Goal: Information Seeking & Learning: Learn about a topic

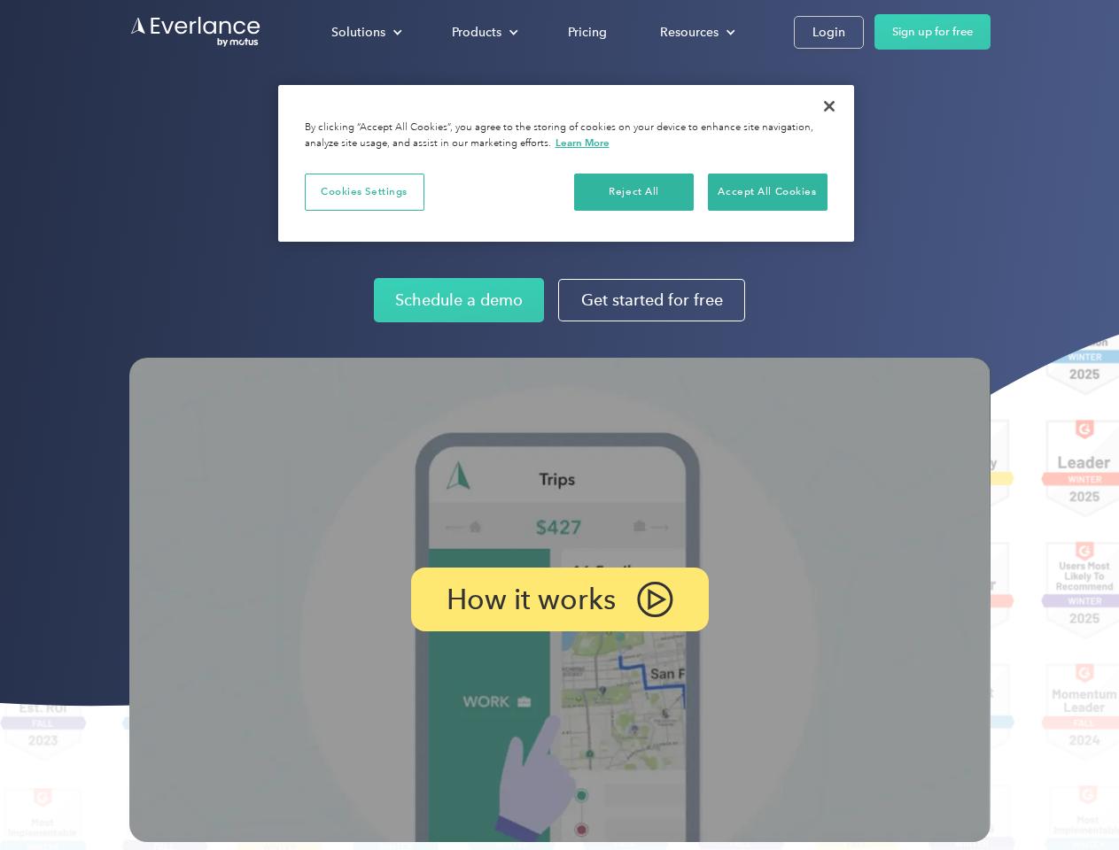
click at [559, 425] on img at bounding box center [559, 600] width 861 height 485
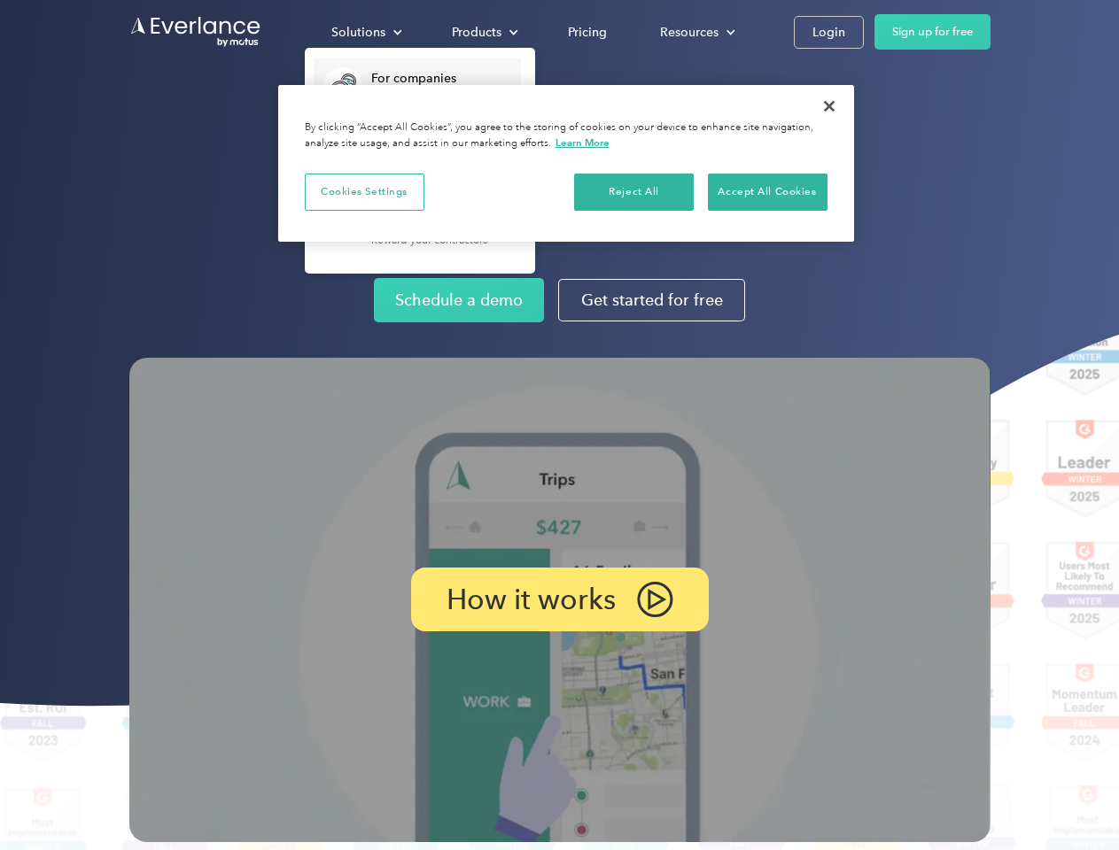
click at [366, 32] on div "Solutions" at bounding box center [358, 32] width 54 height 22
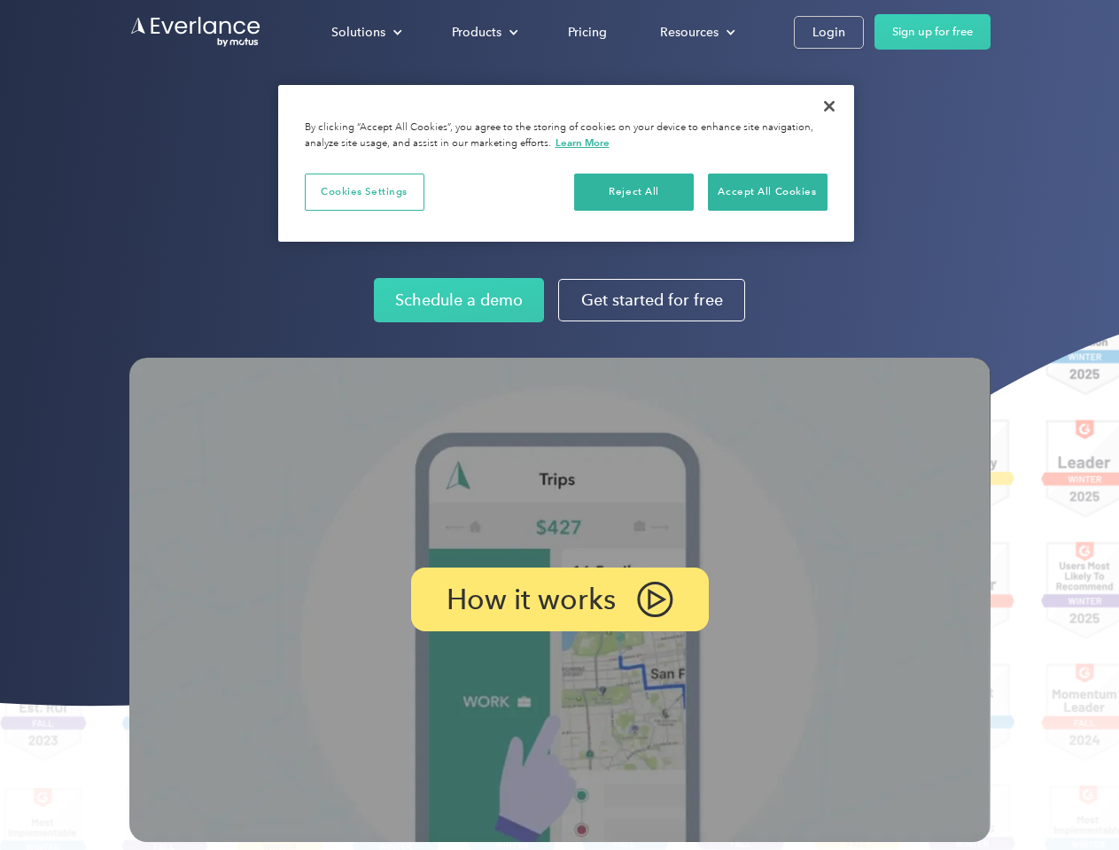
click at [483, 32] on div "Products" at bounding box center [477, 32] width 50 height 22
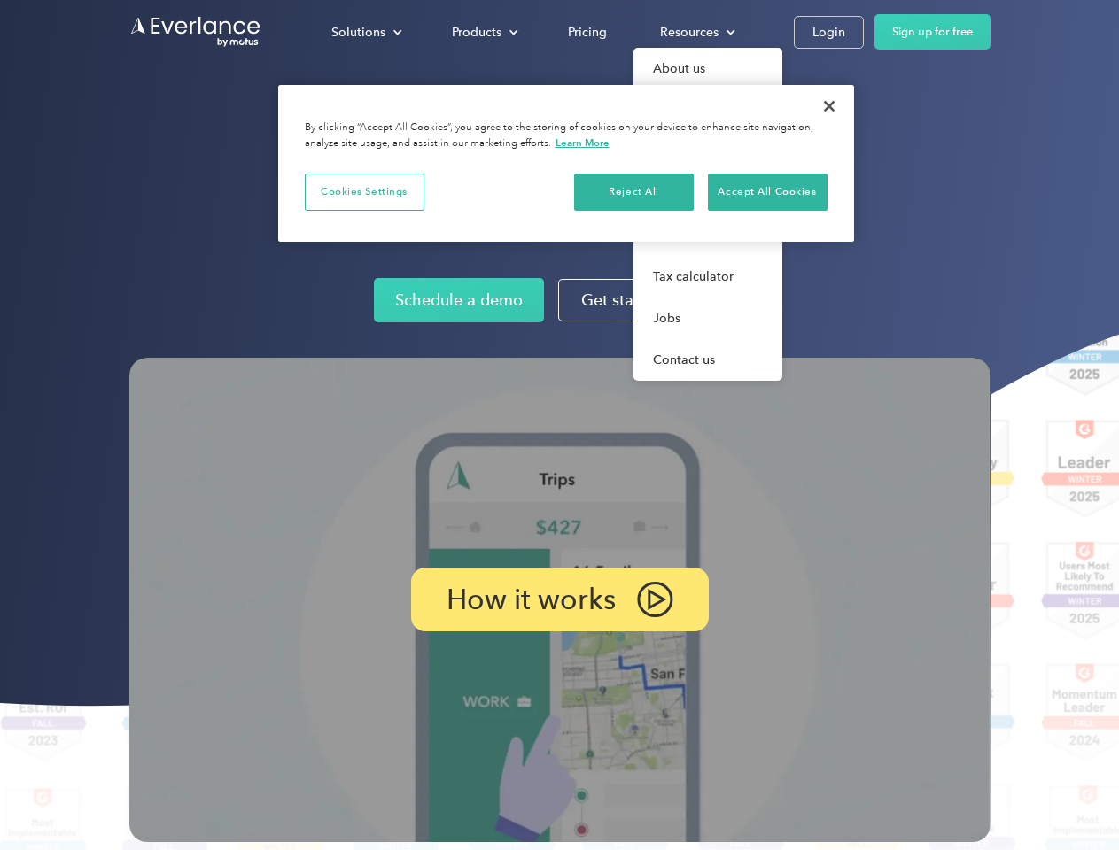
click at [695, 32] on div "Resources" at bounding box center [689, 32] width 58 height 22
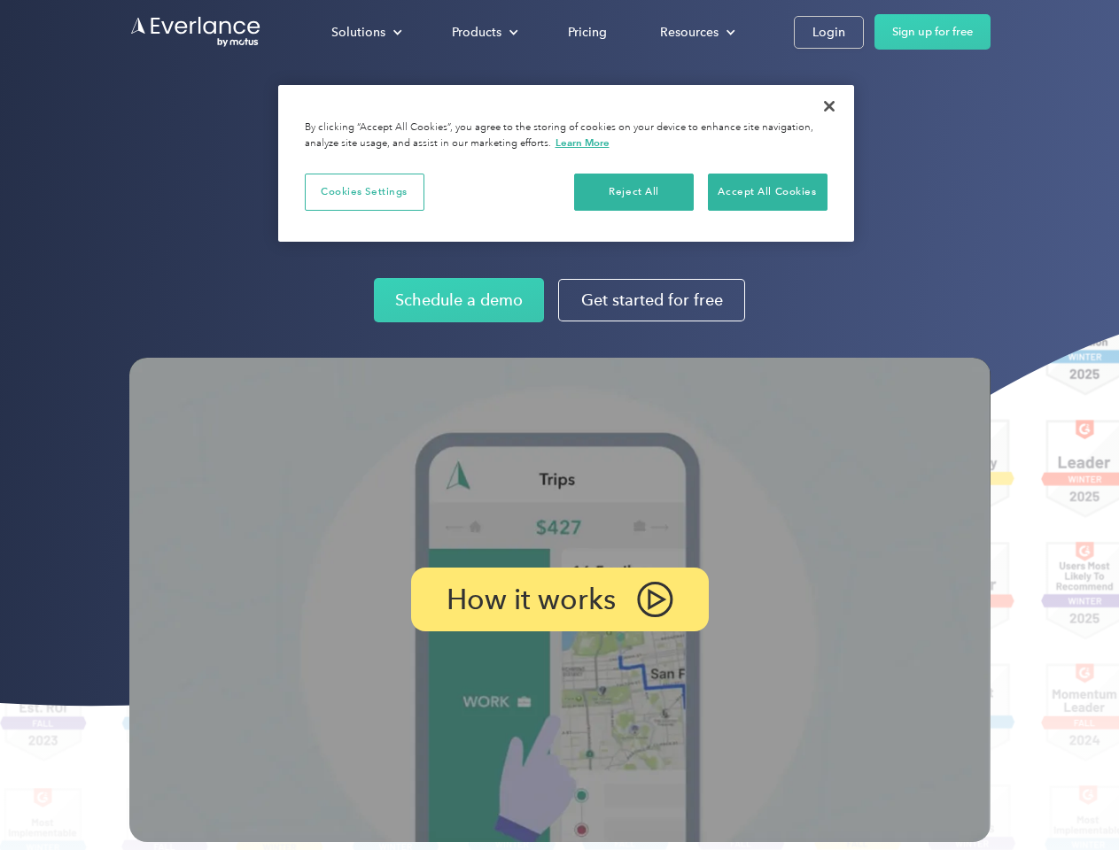
click at [559, 600] on p "How it works" at bounding box center [531, 599] width 169 height 21
click at [364, 191] on button "Cookies Settings" at bounding box center [365, 192] width 120 height 37
click at [0, 0] on div "When you visit any website, it may store or retrieve information on your browse…" at bounding box center [0, 0] width 0 height 0
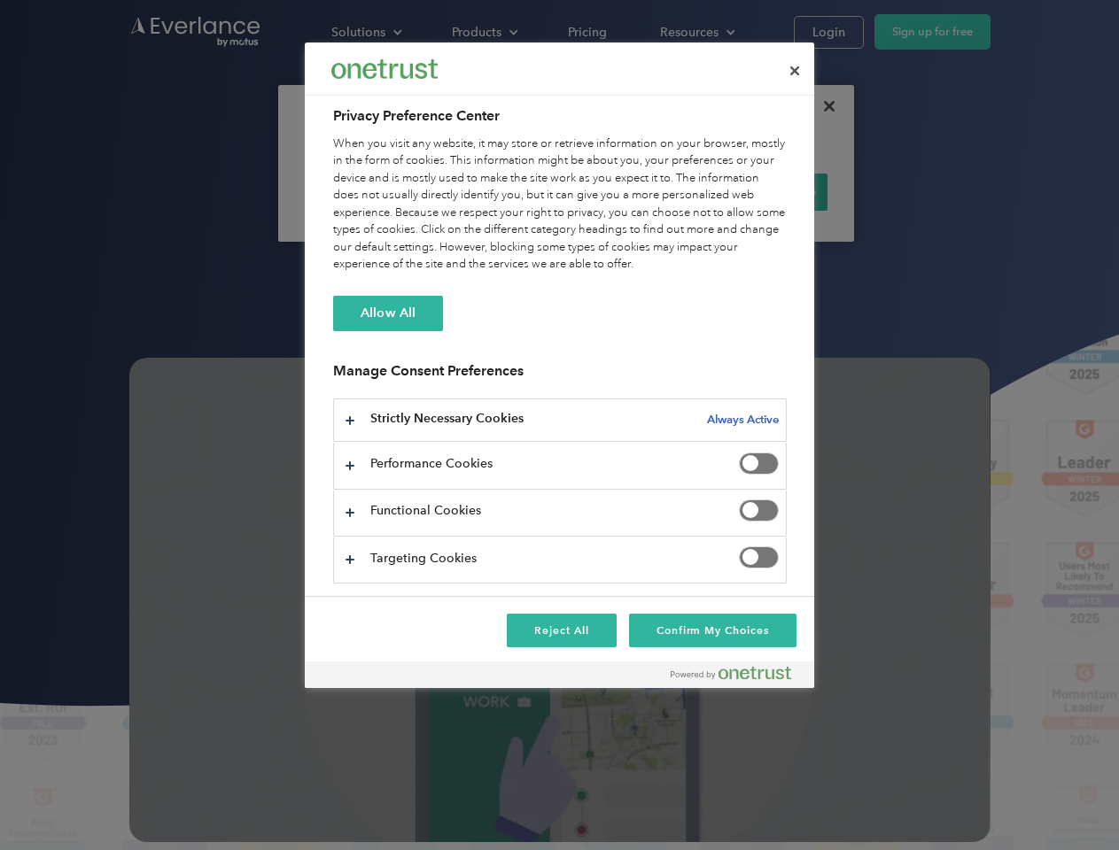
click at [767, 191] on div "When you visit any website, it may store or retrieve information on your browse…" at bounding box center [560, 205] width 454 height 138
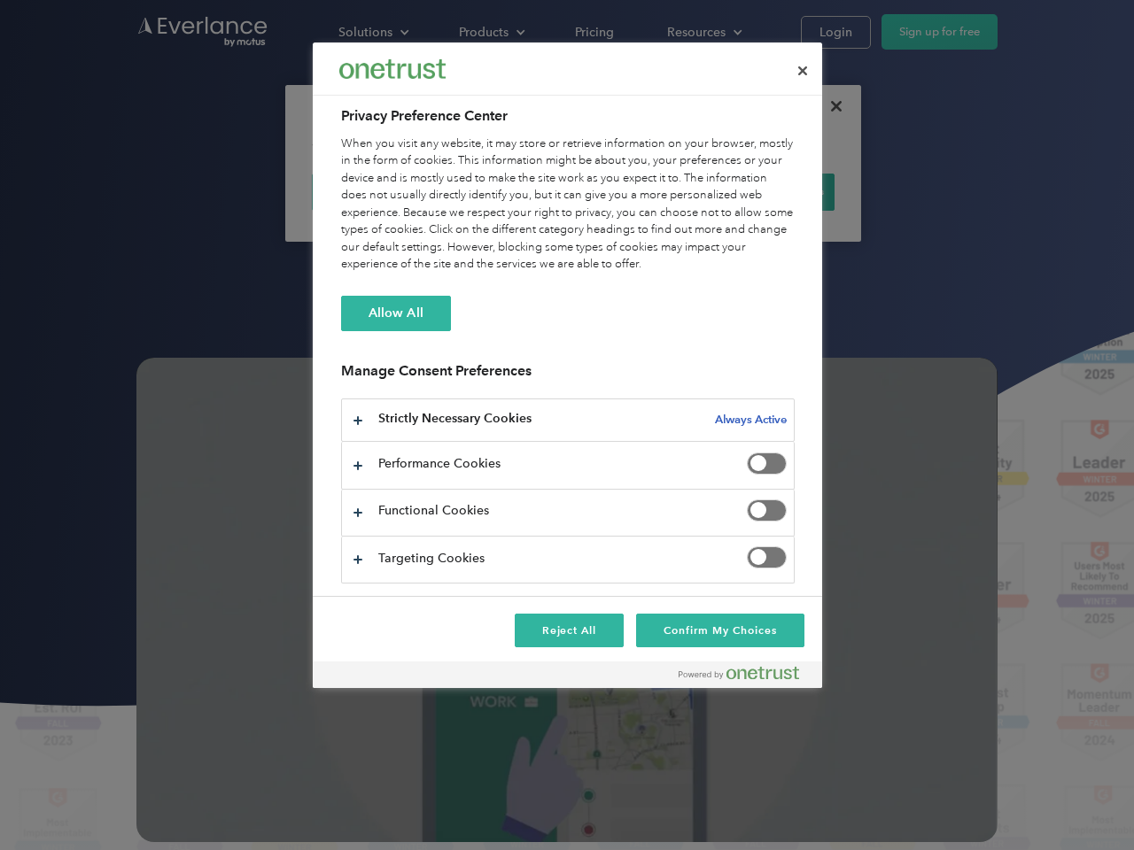
click at [829, 106] on div at bounding box center [567, 425] width 1134 height 850
